Goal: Information Seeking & Learning: Learn about a topic

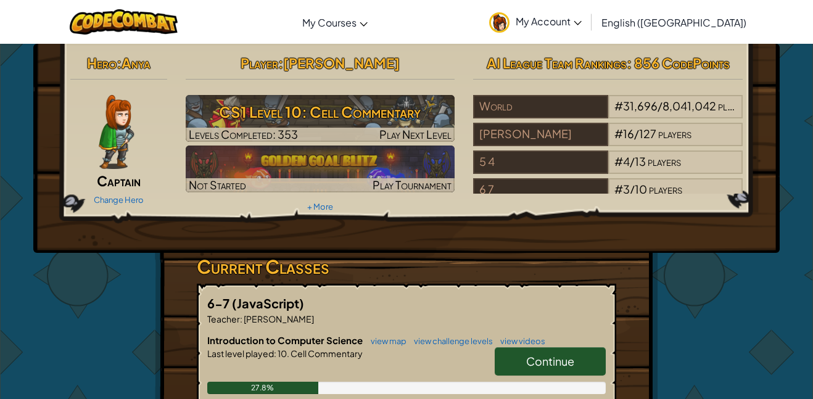
click at [526, 354] on span "Continue" at bounding box center [550, 361] width 48 height 14
